Goal: Check status: Check status

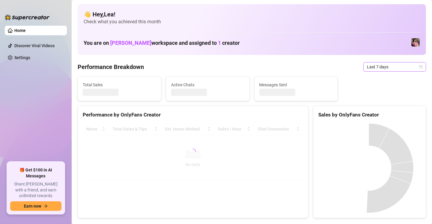
click at [419, 67] on icon "calendar" at bounding box center [421, 67] width 4 height 4
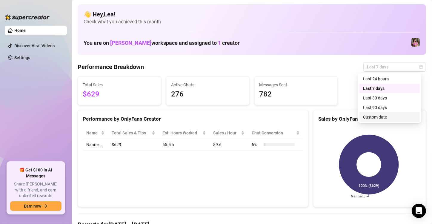
click at [390, 117] on div "Custom date" at bounding box center [389, 117] width 53 height 7
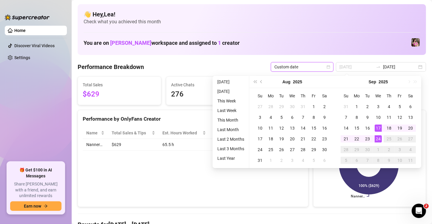
type input "[DATE]"
click at [376, 137] on div "24" at bounding box center [378, 138] width 7 height 7
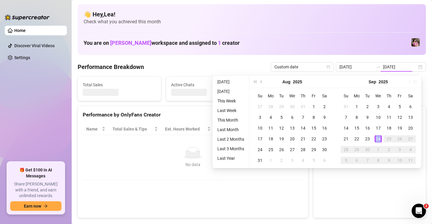
type input "[DATE]"
